Goal: Find contact information: Obtain details needed to contact an individual or organization

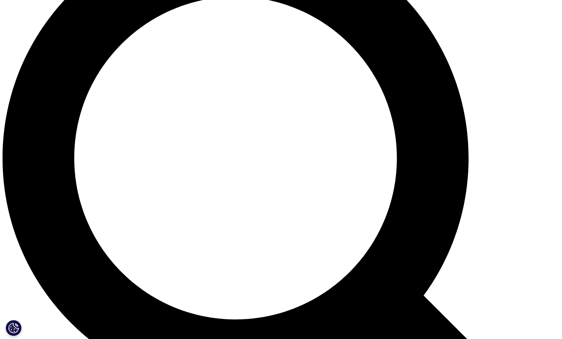
scroll to position [886, 0]
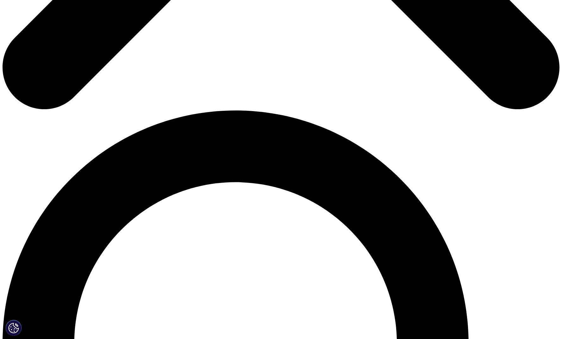
scroll to position [1358, 0]
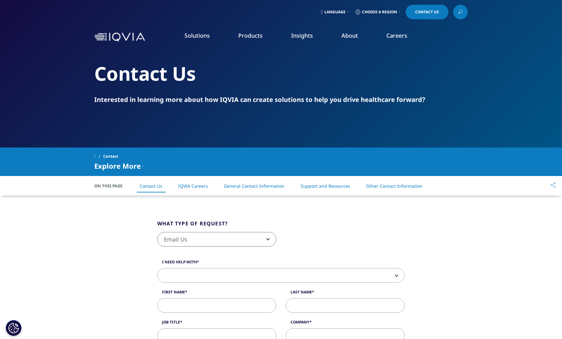
click at [398, 12] on icon at bounding box center [398, 12] width 1 height 3
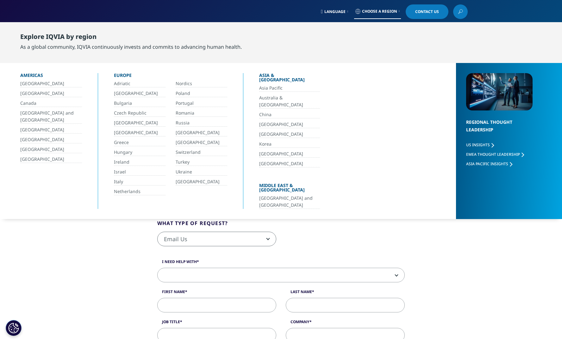
scroll to position [1, 0]
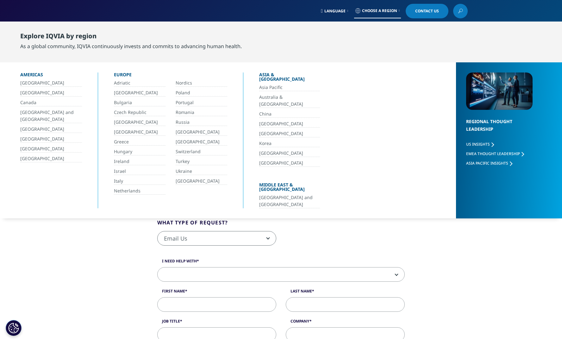
click at [268, 110] on link "China" at bounding box center [289, 113] width 61 height 7
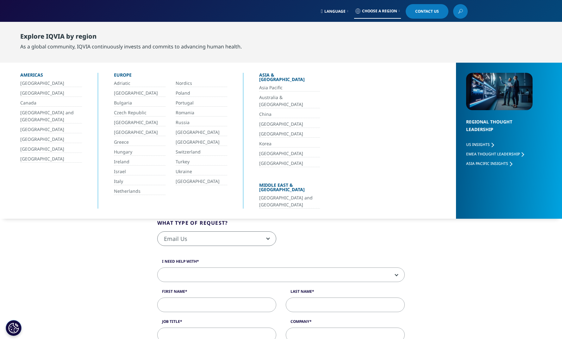
scroll to position [0, 0]
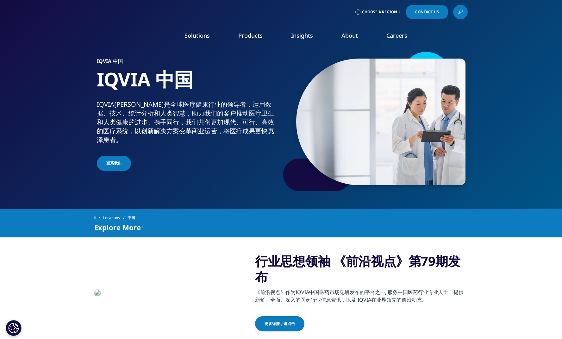
click at [355, 12] on icon at bounding box center [357, 11] width 5 height 5
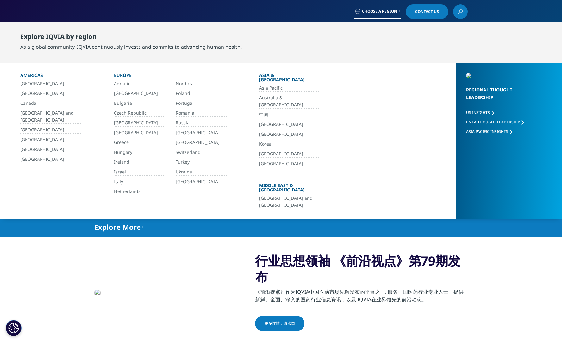
scroll to position [1, 0]
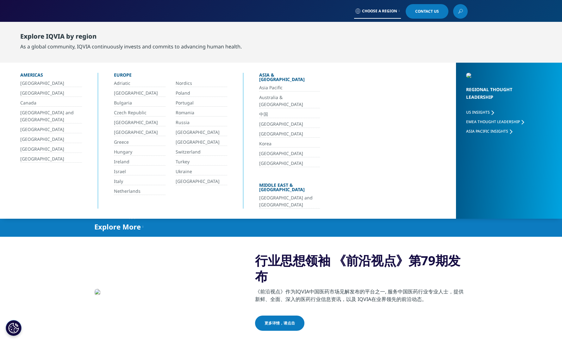
click at [215, 257] on div "行业思想领袖 《前沿视点》第79期发布 《前沿视点》作为IQVIA中国医药市场见解发布的平台之一, 服务中国医药行业专业人士，提供新鲜、全面、深入的医药行业信…" at bounding box center [280, 291] width 373 height 79
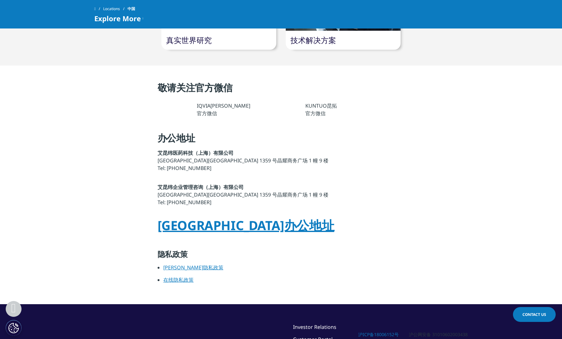
scroll to position [656, 0]
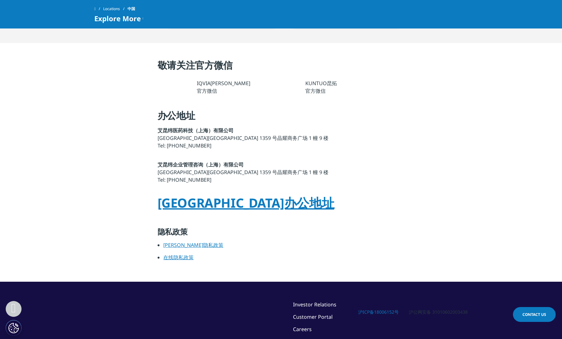
drag, startPoint x: 213, startPoint y: 262, endPoint x: 236, endPoint y: 257, distance: 23.7
click at [213, 211] on link "更多大中华区办公地址" at bounding box center [245, 202] width 177 height 17
